Goal: Consume media (video, audio)

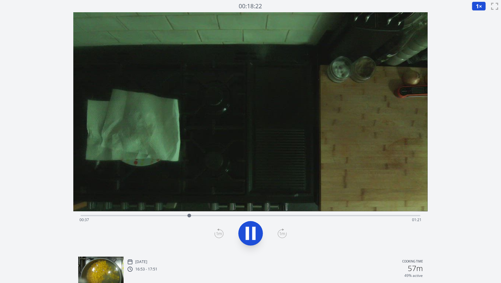
click at [265, 215] on div "Time elapsed: 00:37 Time remaining: 01:21" at bounding box center [250, 215] width 339 height 7
click at [296, 215] on div "Time elapsed: 01:04 Time remaining: 00:54" at bounding box center [250, 215] width 339 height 7
click at [317, 217] on div "Time elapsed: 01:16 Time remaining: 00:42" at bounding box center [250, 220] width 342 height 10
click at [342, 218] on div "Time elapsed: 01:22 Time remaining: 00:36" at bounding box center [250, 220] width 342 height 10
click at [375, 219] on div "Time elapsed: 01:31 Time remaining: 00:27" at bounding box center [250, 220] width 342 height 10
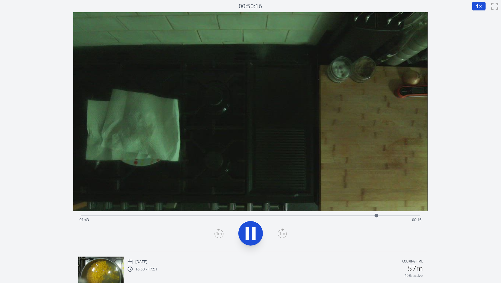
click at [389, 215] on div "Time elapsed: 01:43 Time remaining: 00:16" at bounding box center [250, 220] width 342 height 10
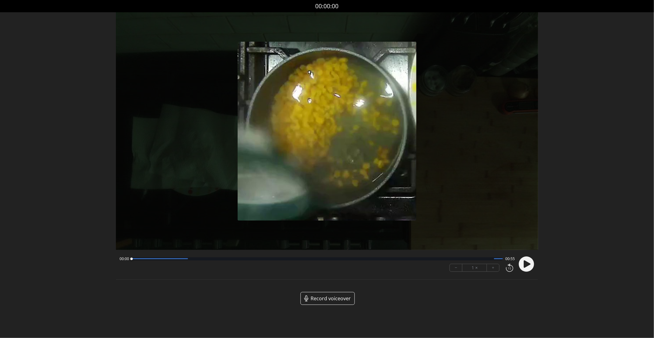
click at [520, 262] on circle at bounding box center [526, 263] width 15 height 15
click at [298, 256] on div "00:00 00:54" at bounding box center [317, 258] width 395 height 5
click at [297, 259] on div at bounding box center [318, 258] width 372 height 3
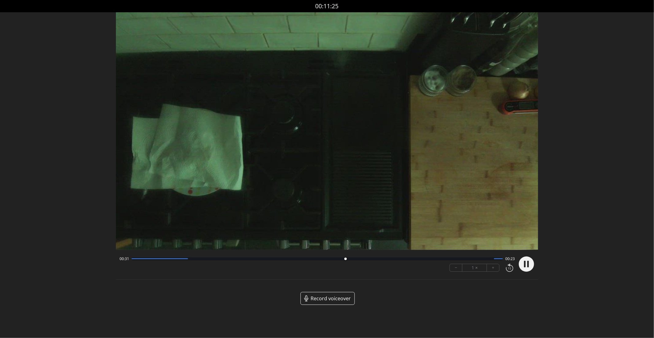
click at [303, 259] on div at bounding box center [318, 258] width 372 height 3
click at [234, 260] on div at bounding box center [318, 258] width 372 height 3
click at [266, 262] on div "00:31 00:23 − 1 × +" at bounding box center [316, 264] width 398 height 21
click at [273, 260] on div at bounding box center [318, 258] width 372 height 3
click at [286, 265] on div "00:31 00:23 − 1 × +" at bounding box center [316, 264] width 398 height 21
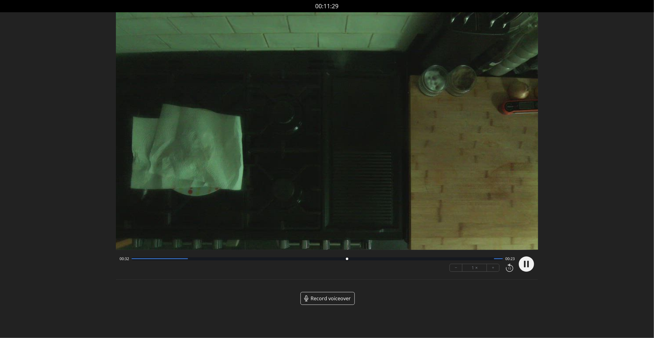
click at [273, 258] on div at bounding box center [318, 258] width 372 height 3
